Goal: Check status: Check status

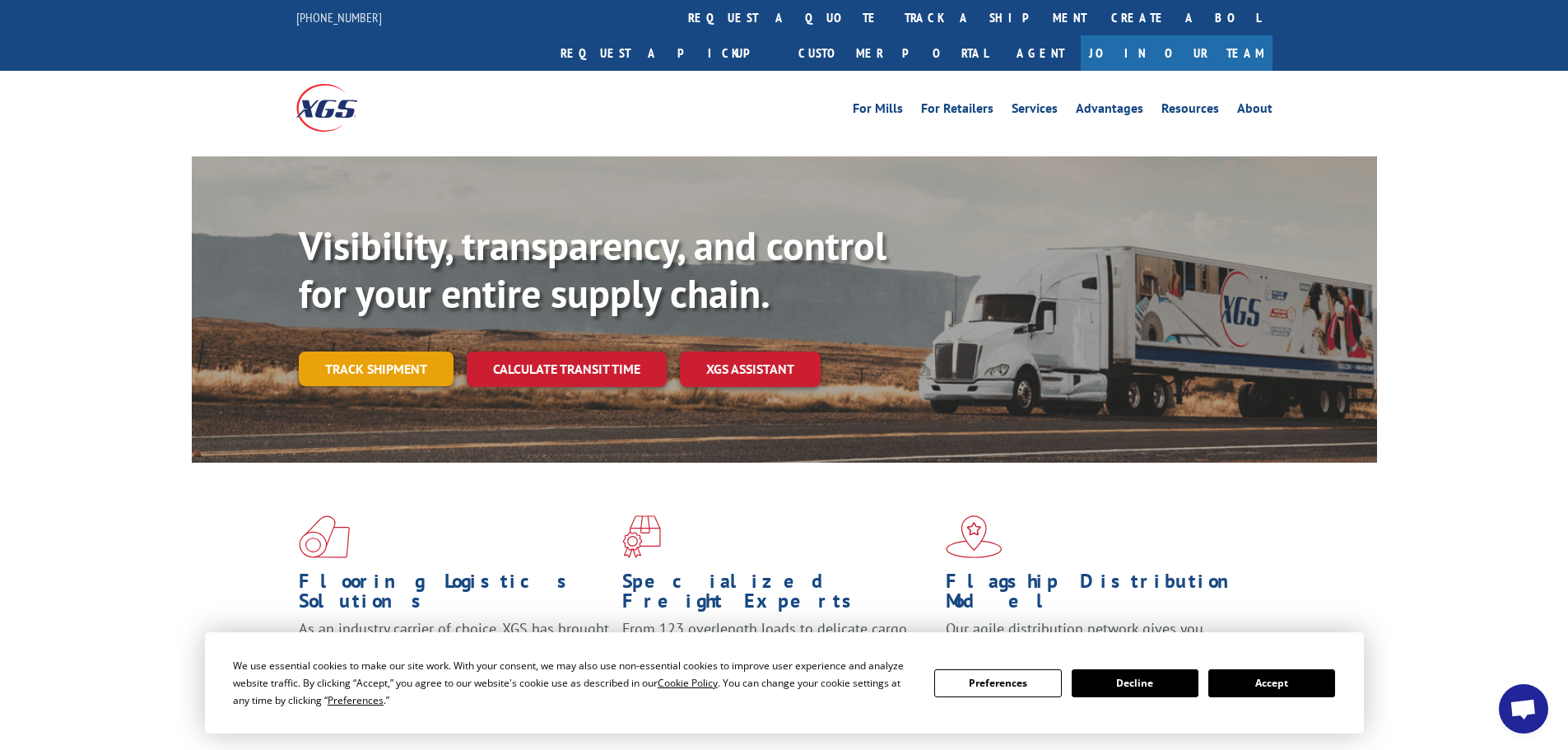
click at [394, 352] on link "Track shipment" at bounding box center [376, 369] width 155 height 35
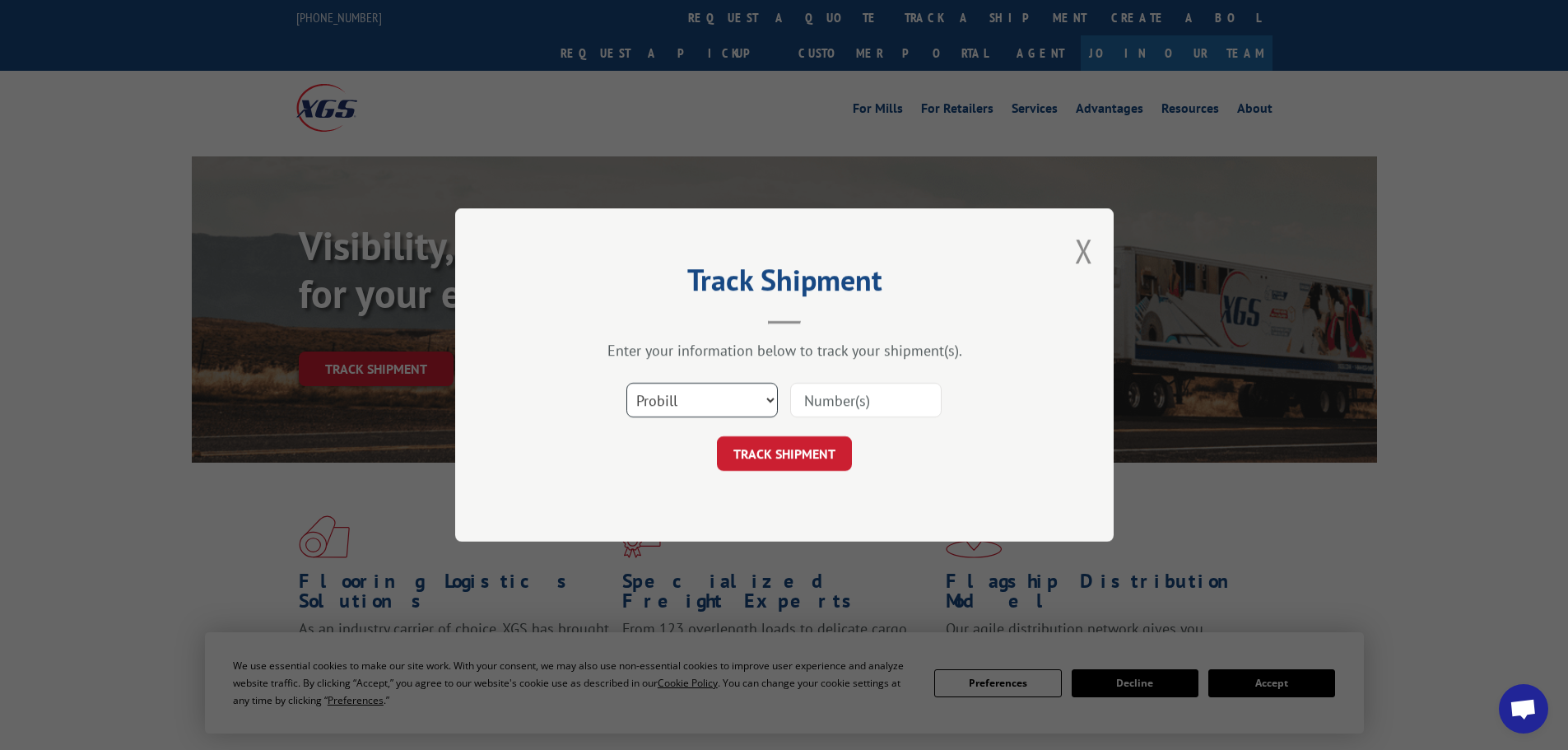
click at [771, 397] on select "Select category... Probill BOL PO" at bounding box center [701, 400] width 151 height 35
select select "bol"
click at [626, 383] on select "Select category... Probill BOL PO" at bounding box center [701, 400] width 151 height 35
click at [806, 402] on input at bounding box center [865, 400] width 151 height 35
type input "50864964"
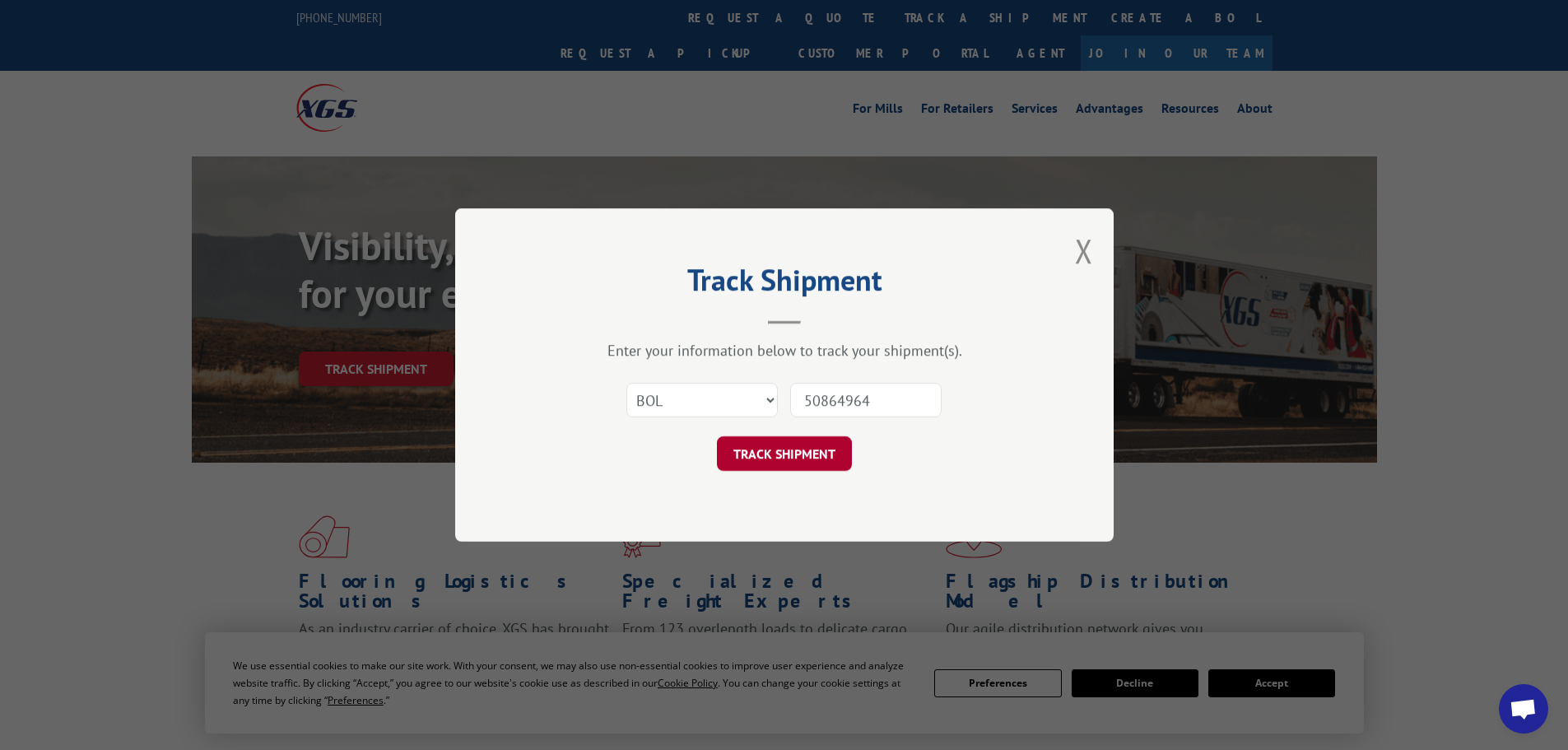
click at [816, 455] on button "TRACK SHIPMENT" at bounding box center [784, 454] width 135 height 35
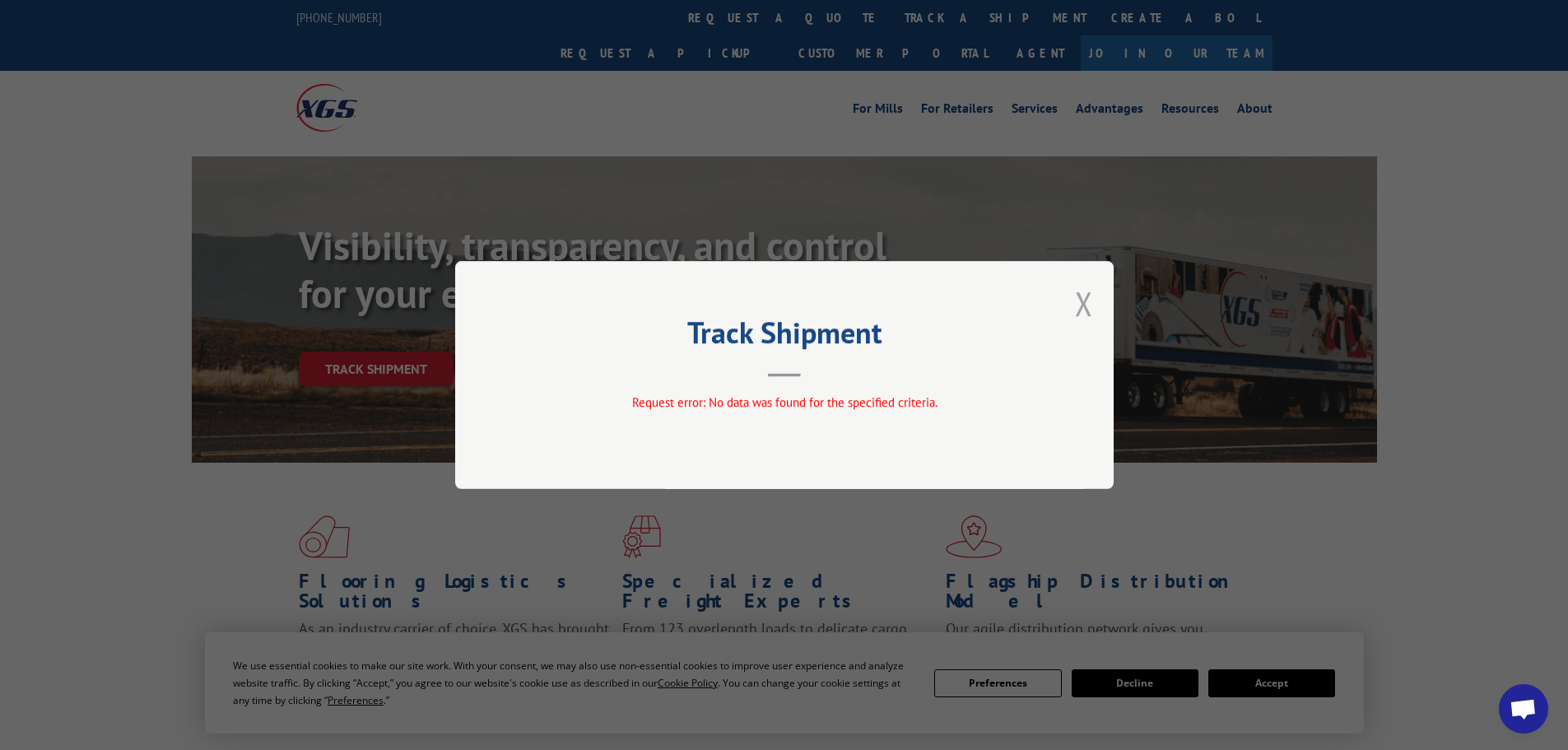
click at [1083, 301] on button "Close modal" at bounding box center [1083, 303] width 18 height 43
